Goal: Task Accomplishment & Management: Use online tool/utility

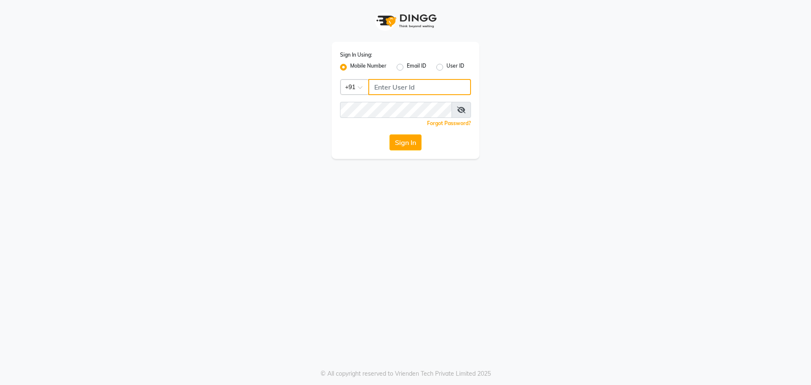
click at [380, 87] on input "Username" at bounding box center [419, 87] width 103 height 16
type input "8527697677"
click at [397, 136] on button "Sign In" at bounding box center [405, 142] width 32 height 16
click at [397, 136] on div "Sign In" at bounding box center [405, 142] width 131 height 16
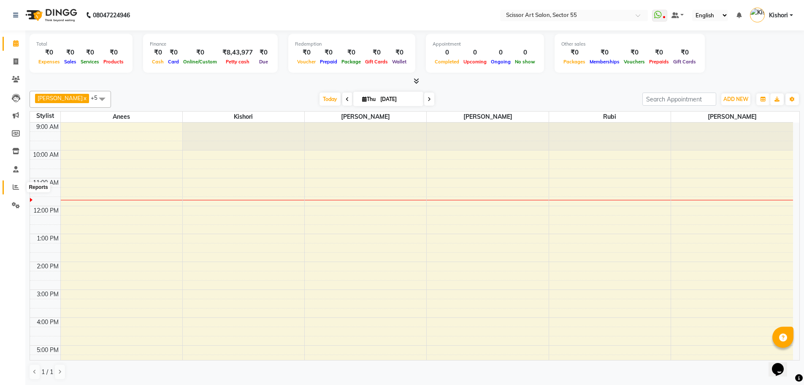
click at [13, 185] on icon at bounding box center [16, 187] width 6 height 6
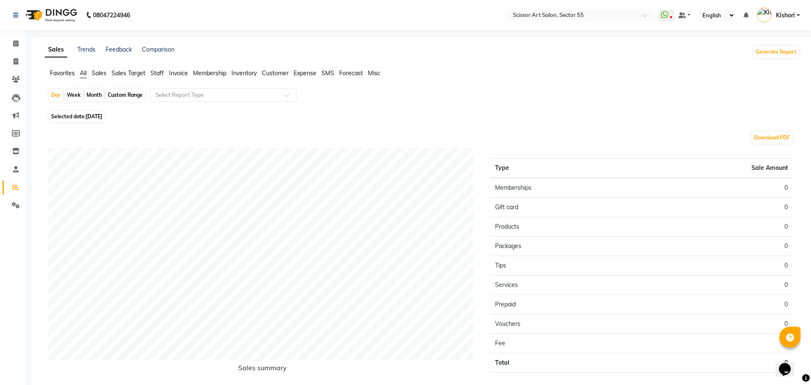
click at [137, 94] on div "Custom Range" at bounding box center [125, 95] width 39 height 12
select select "9"
select select "2025"
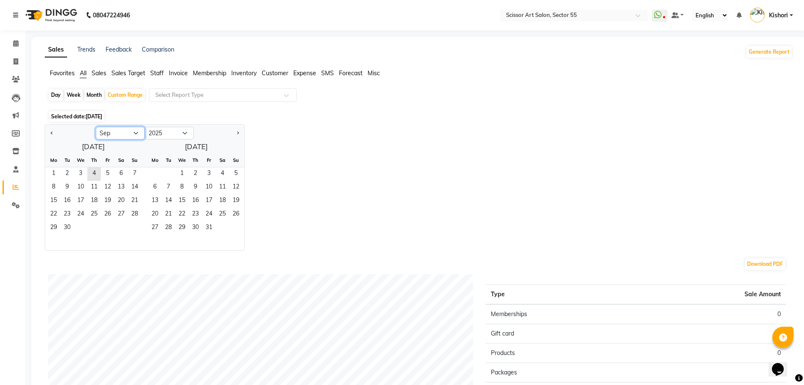
click at [132, 131] on select "Jan Feb Mar Apr May Jun [DATE] Aug Sep Oct Nov Dec" at bounding box center [120, 133] width 49 height 13
select select "7"
click at [96, 127] on select "Jan Feb Mar Apr May Jun [DATE] Aug Sep Oct Nov Dec" at bounding box center [120, 133] width 49 height 13
click at [68, 174] on span "1" at bounding box center [67, 174] width 14 height 14
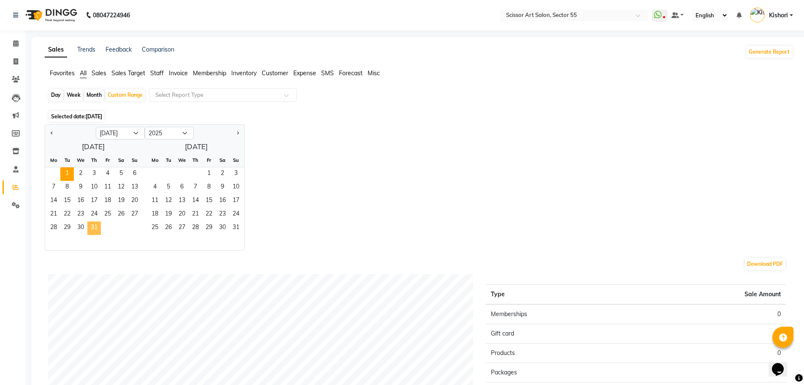
click at [87, 228] on span "31" at bounding box center [94, 228] width 14 height 14
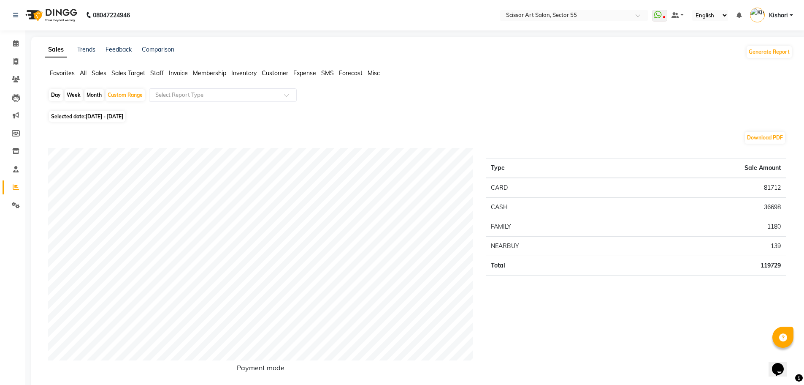
click at [156, 72] on span "Staff" at bounding box center [157, 73] width 14 height 8
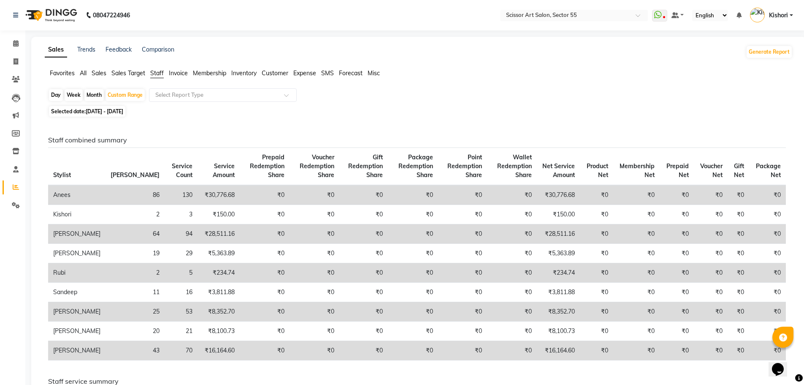
click at [85, 73] on span "All" at bounding box center [83, 73] width 7 height 8
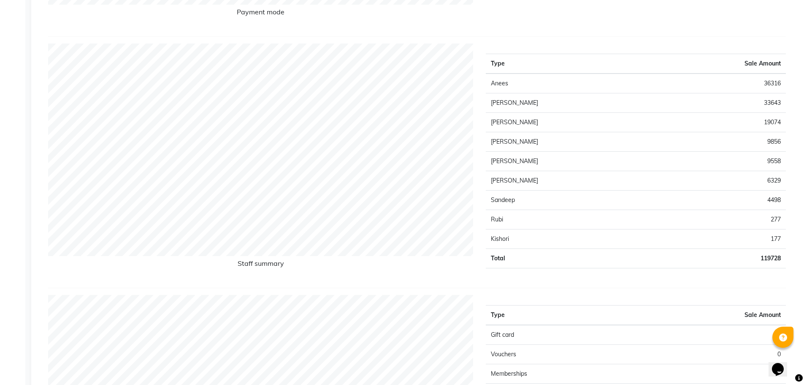
scroll to position [19, 0]
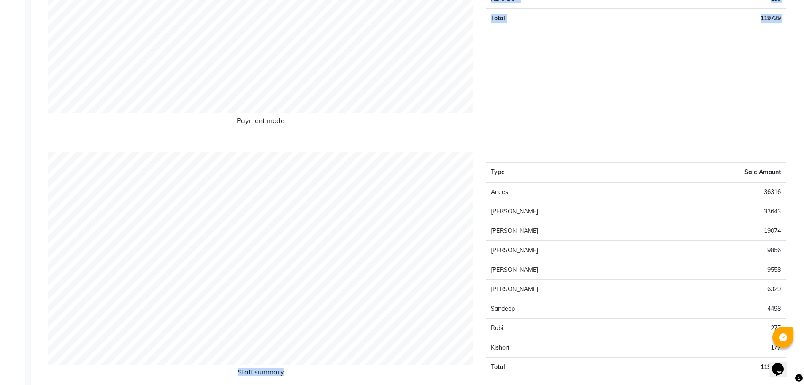
drag, startPoint x: 805, startPoint y: 127, endPoint x: 808, endPoint y: 154, distance: 26.8
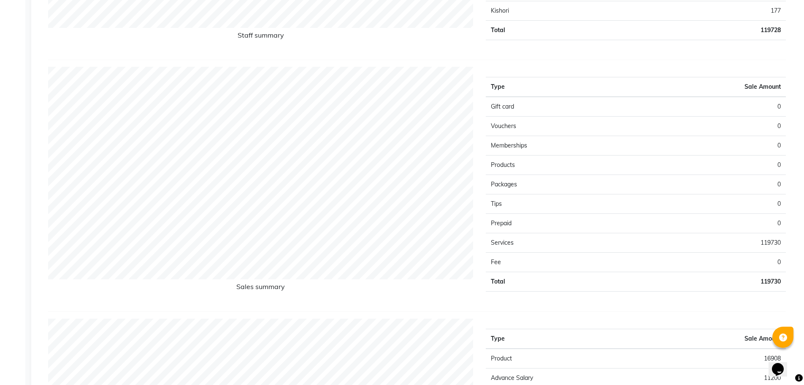
click at [799, 69] on div "Sales Trends Feedback Comparison Generate Report Favorites All Sales Sales Targ…" at bounding box center [418, 303] width 775 height 1700
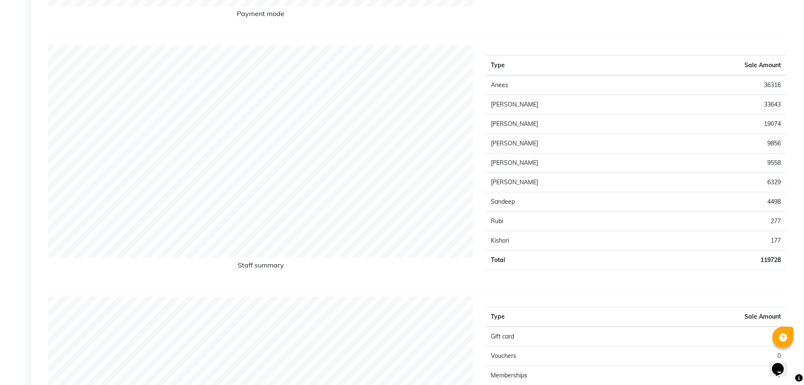
scroll to position [17, 0]
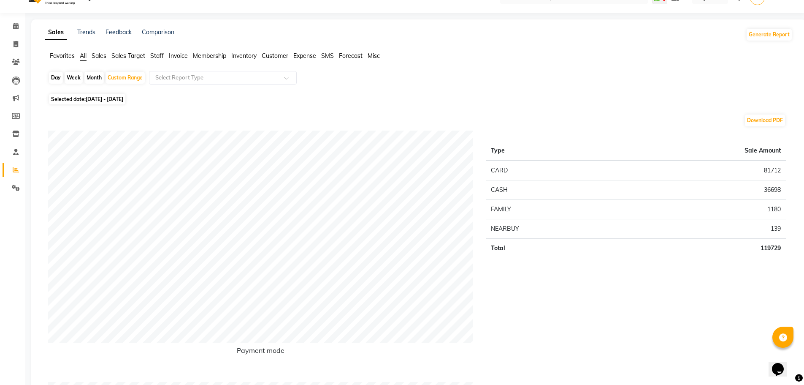
click at [84, 102] on span "Selected date: [DATE] - [DATE]" at bounding box center [87, 99] width 76 height 11
select select "7"
select select "2025"
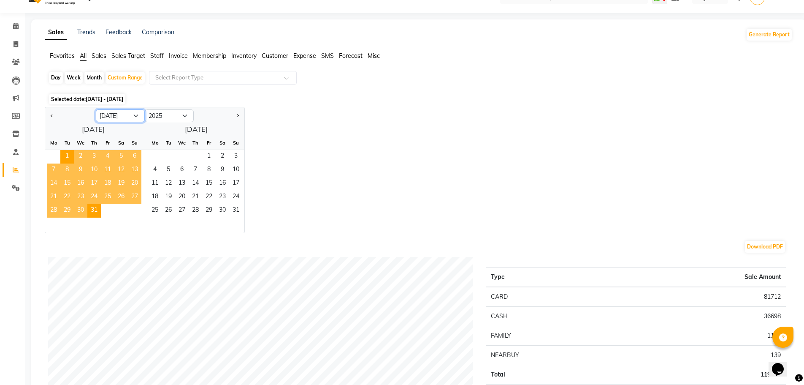
click at [132, 118] on select "Jan Feb Mar Apr May Jun [DATE] Aug Sep Oct Nov Dec" at bounding box center [120, 115] width 49 height 13
select select "8"
click at [96, 109] on select "Jan Feb Mar Apr May Jun [DATE] Aug Sep Oct Nov Dec" at bounding box center [120, 115] width 49 height 13
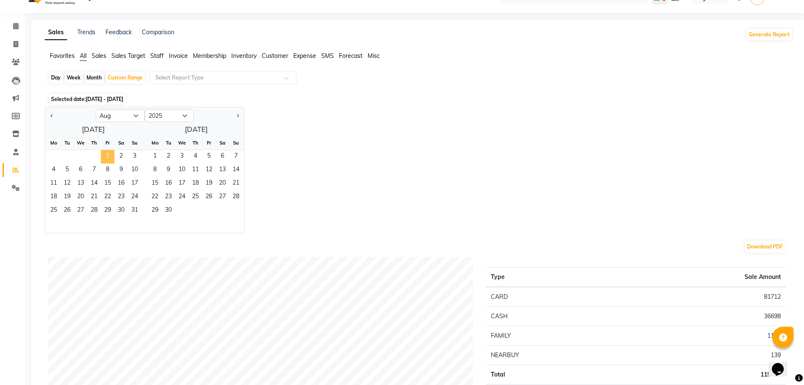
click at [106, 157] on span "1" at bounding box center [108, 157] width 14 height 14
click at [137, 209] on span "31" at bounding box center [135, 211] width 14 height 14
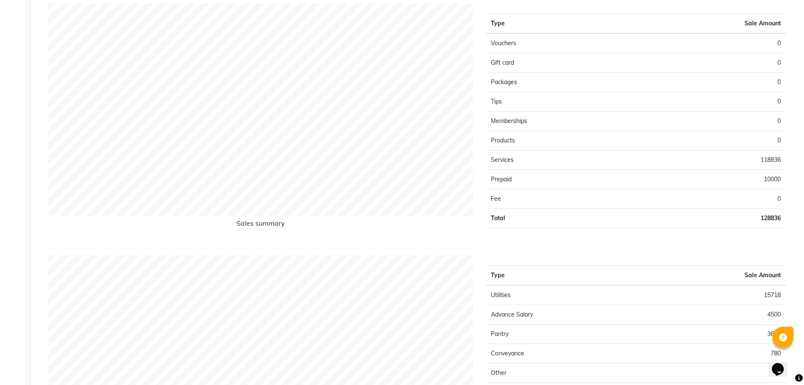
scroll to position [643, 0]
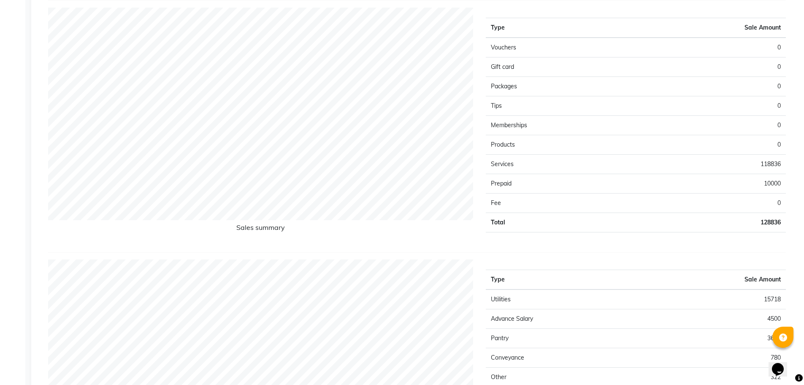
drag, startPoint x: 799, startPoint y: 195, endPoint x: 799, endPoint y: 190, distance: 5.5
click at [799, 190] on div "Sales Trends Feedback Comparison Generate Report Favorites All Sales Sales Targ…" at bounding box center [418, 244] width 775 height 1700
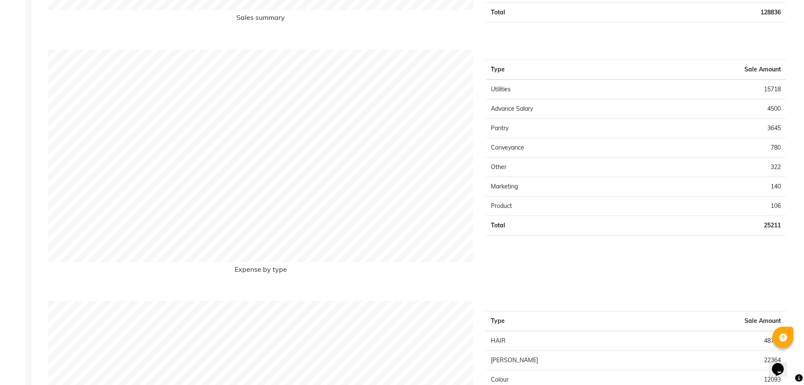
scroll to position [810, 0]
